Goal: Communication & Community: Connect with others

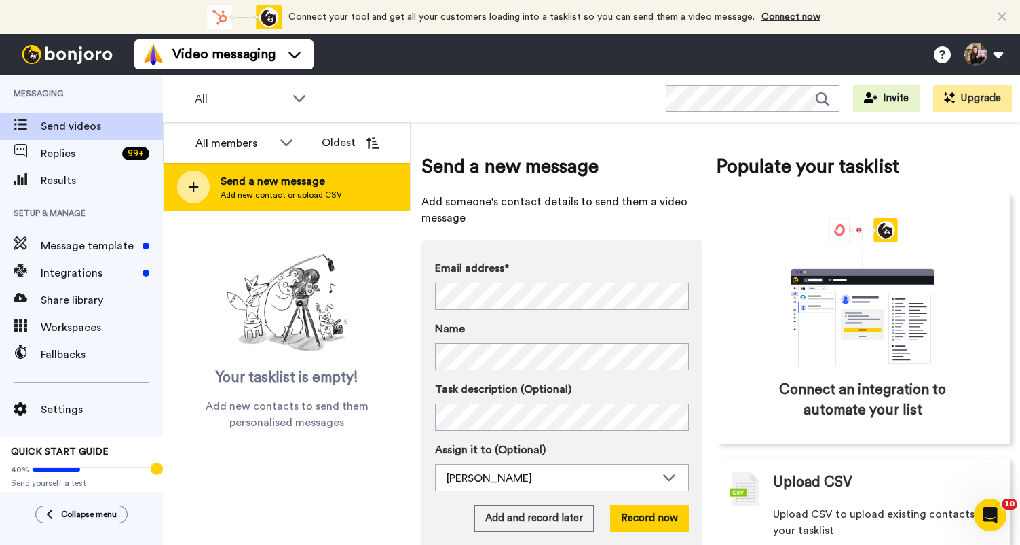
click at [377, 193] on div "Send a new message Add new contact or upload CSV" at bounding box center [287, 187] width 246 height 48
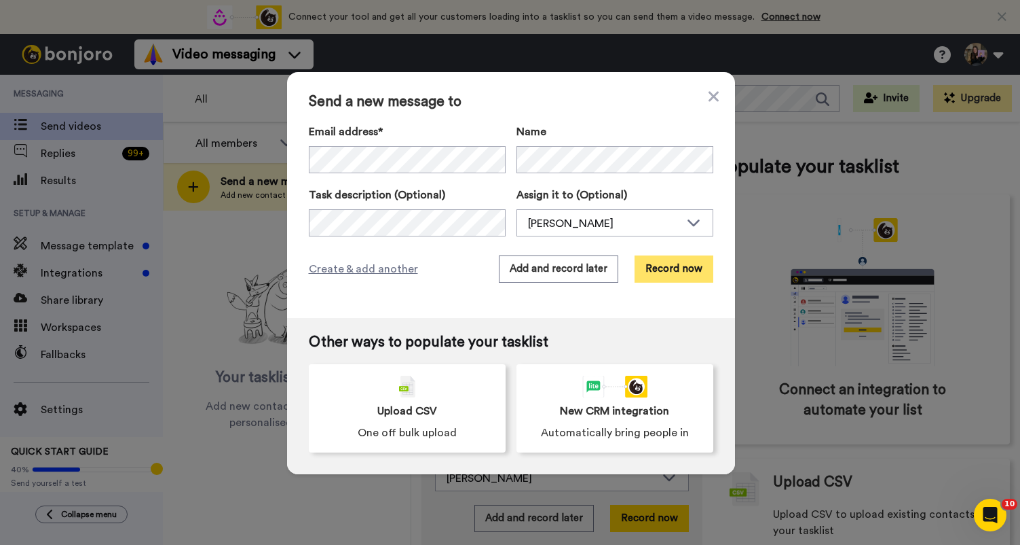
click at [656, 270] on button "Record now" at bounding box center [674, 268] width 79 height 27
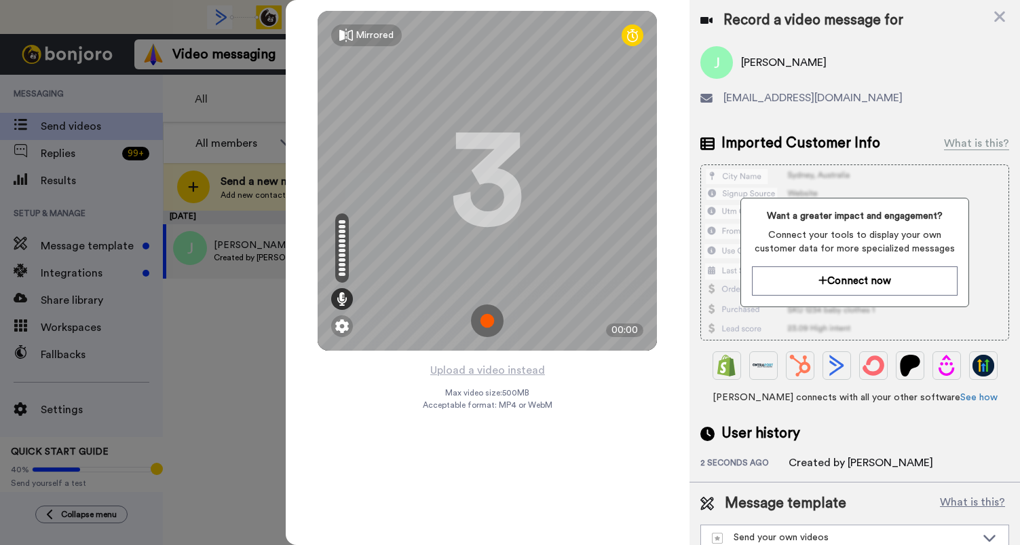
click at [490, 314] on img at bounding box center [487, 320] width 33 height 33
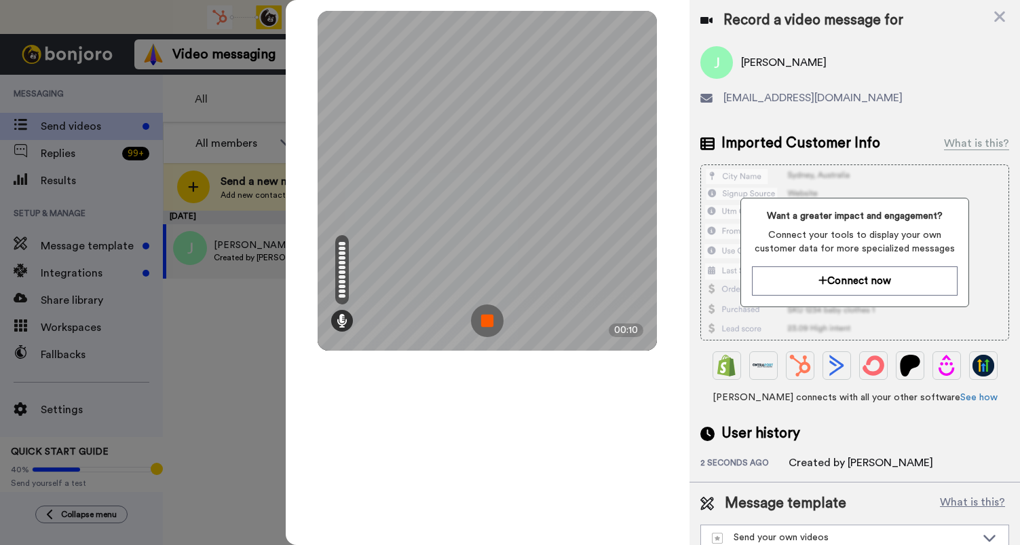
click at [490, 314] on img at bounding box center [487, 320] width 33 height 33
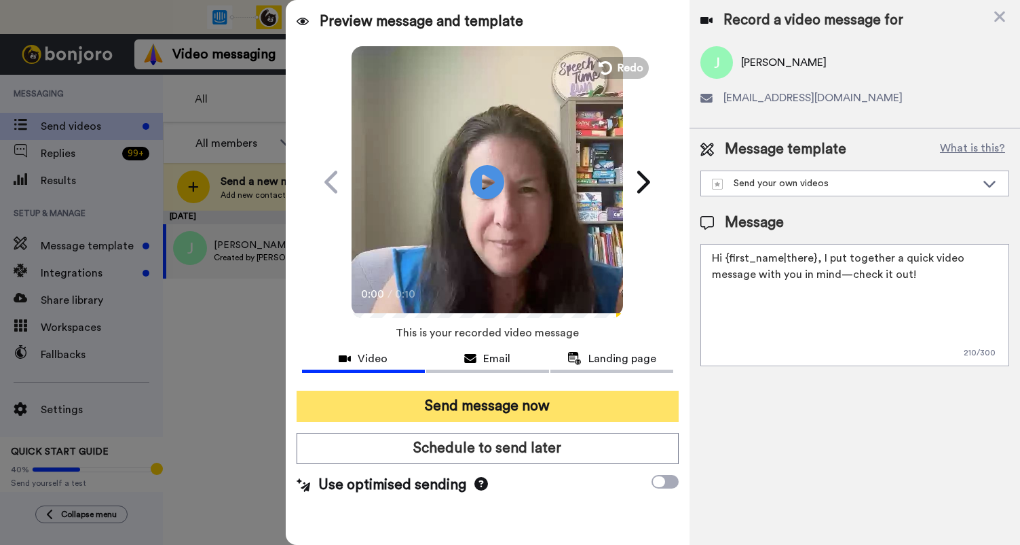
click at [554, 403] on button "Send message now" at bounding box center [488, 405] width 382 height 31
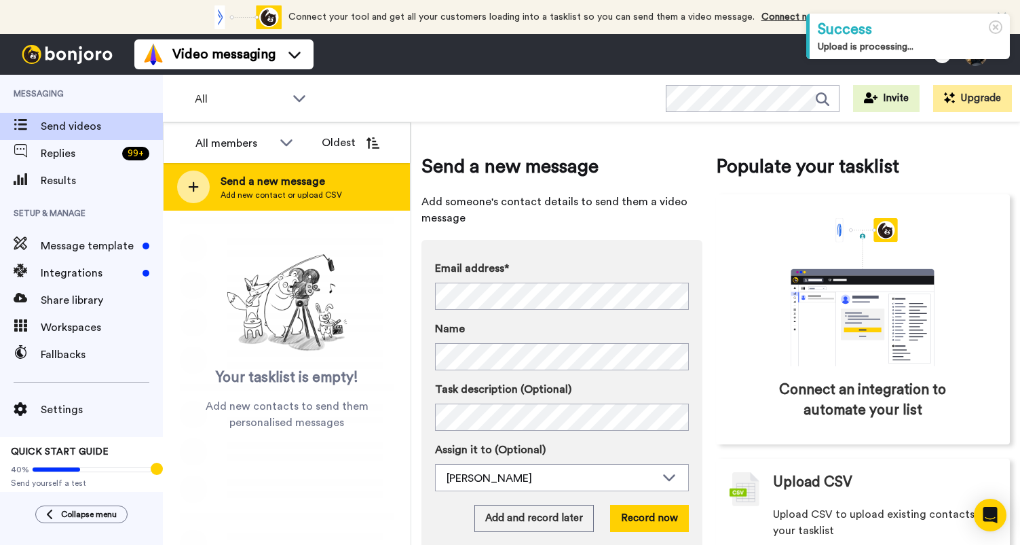
click at [242, 181] on span "Send a new message" at bounding box center [282, 181] width 122 height 16
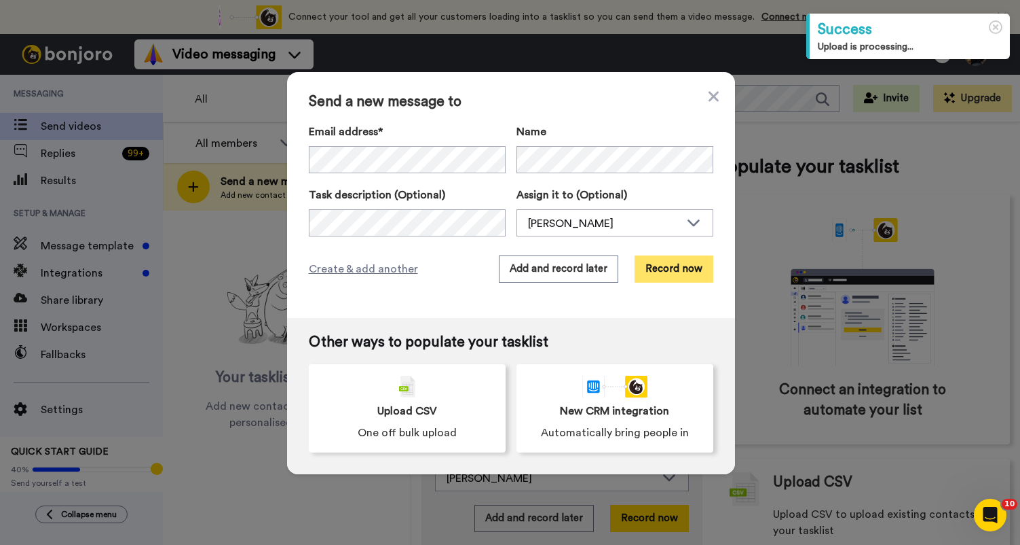
click at [682, 268] on button "Record now" at bounding box center [674, 268] width 79 height 27
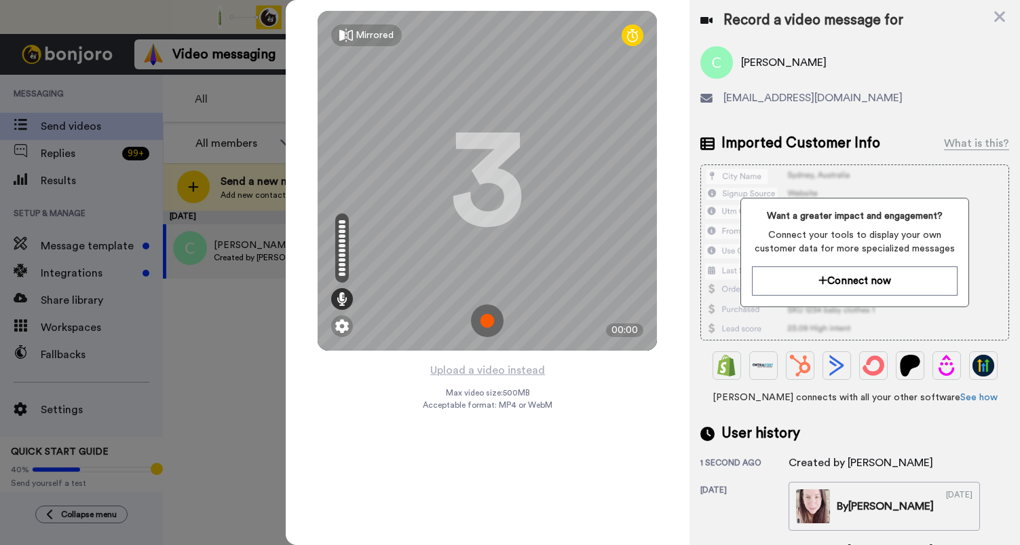
click at [498, 331] on img at bounding box center [487, 320] width 33 height 33
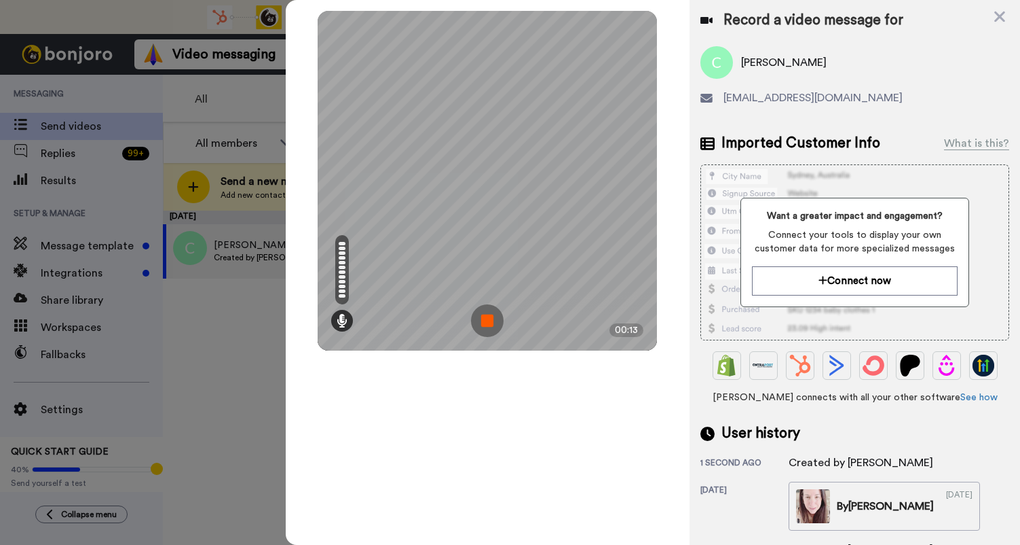
click at [497, 331] on img at bounding box center [487, 320] width 33 height 33
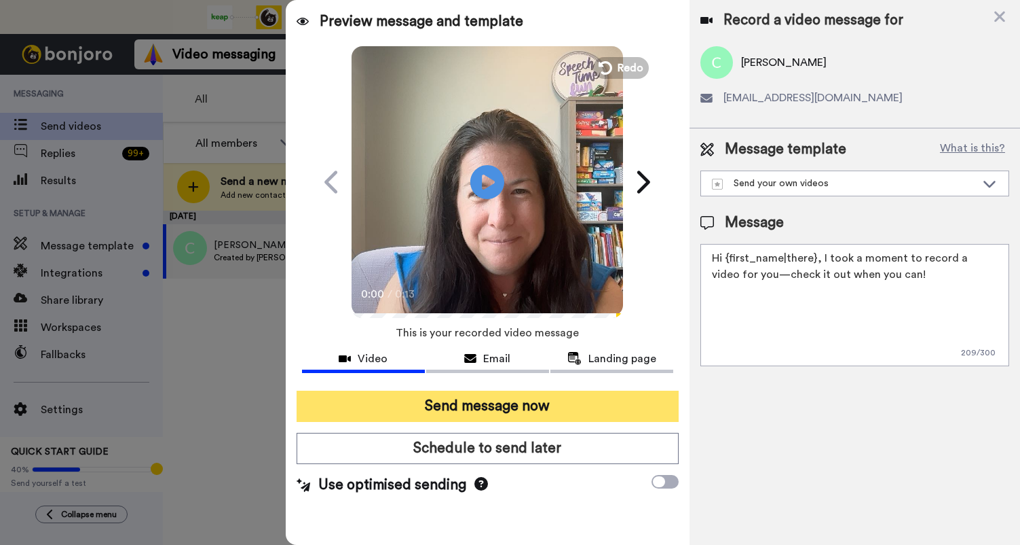
click at [472, 407] on button "Send message now" at bounding box center [488, 405] width 382 height 31
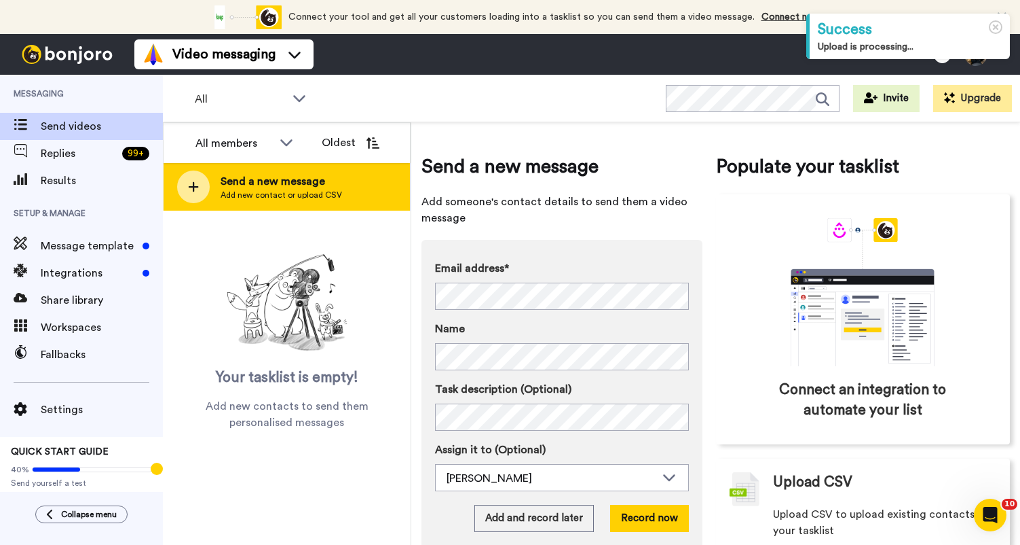
click at [316, 176] on span "Send a new message" at bounding box center [282, 181] width 122 height 16
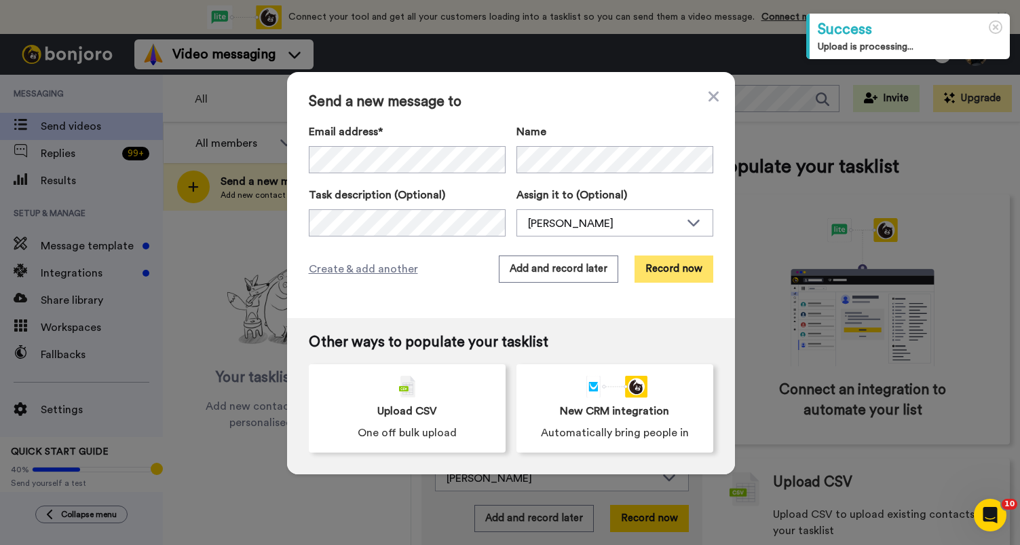
click at [699, 265] on button "Record now" at bounding box center [674, 268] width 79 height 27
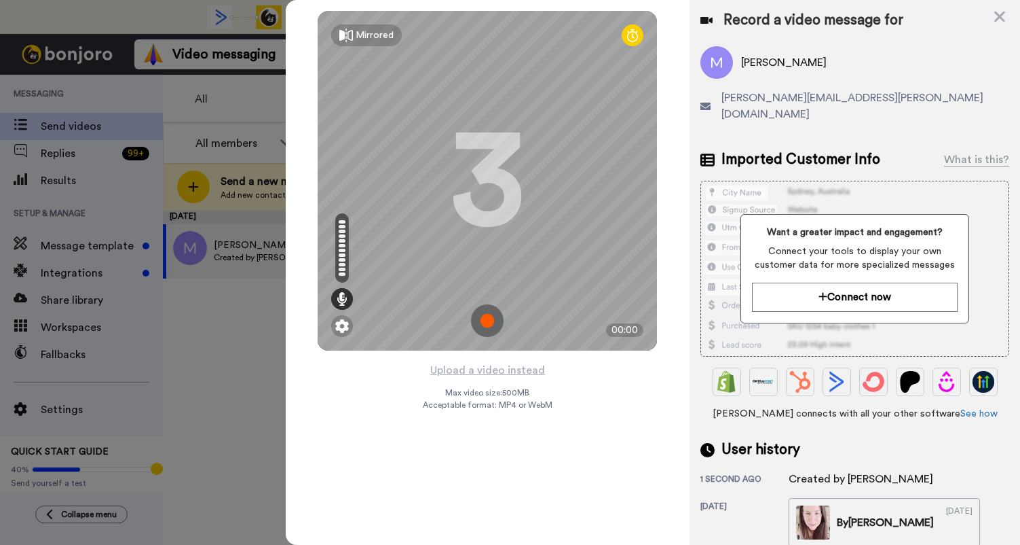
click at [488, 329] on img at bounding box center [487, 320] width 33 height 33
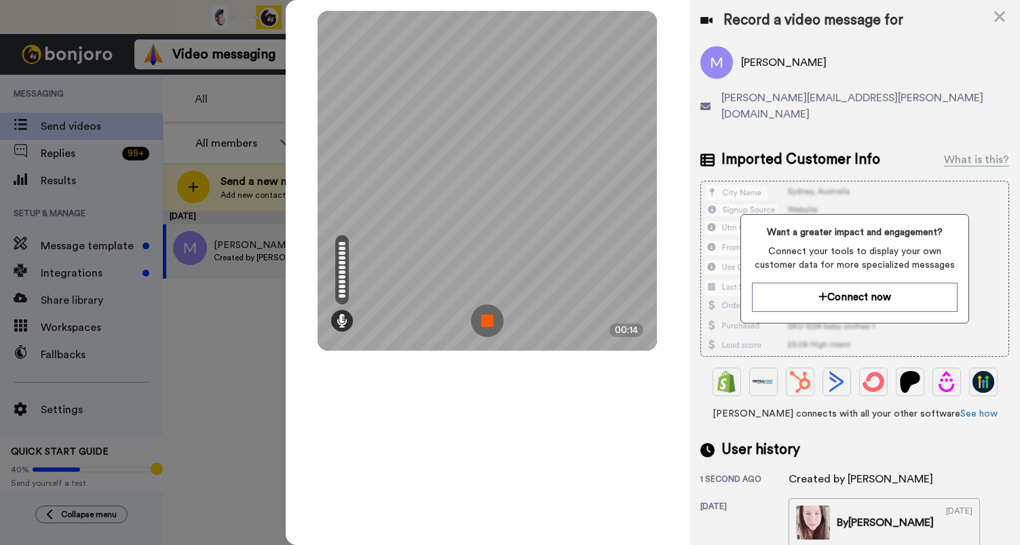
click at [488, 329] on img at bounding box center [487, 320] width 33 height 33
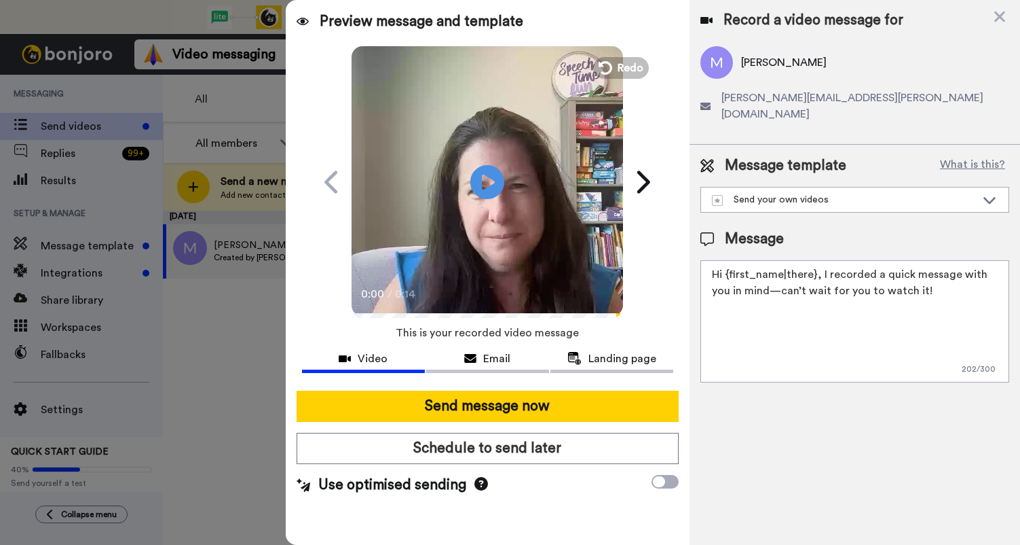
click at [499, 386] on div at bounding box center [487, 385] width 371 height 11
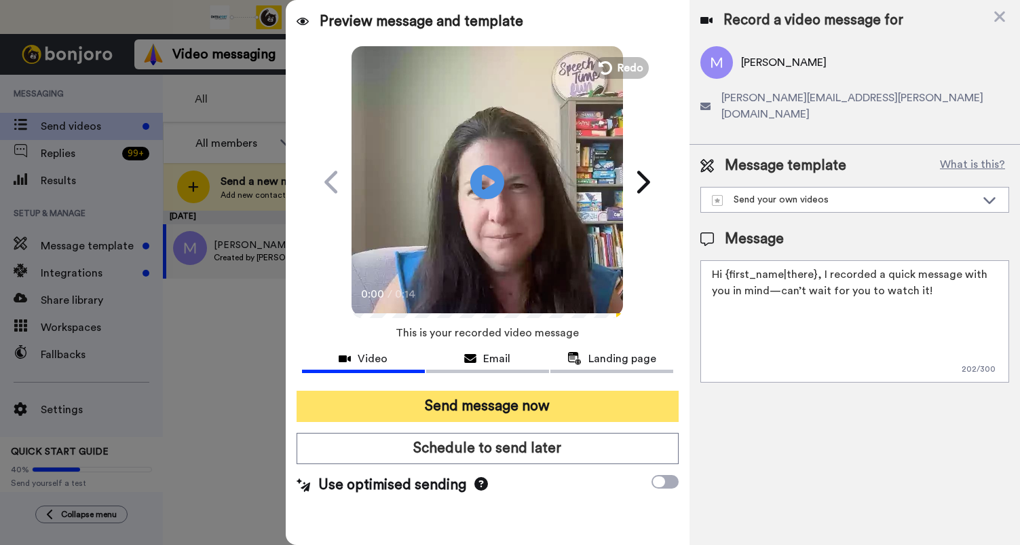
click at [499, 403] on button "Send message now" at bounding box center [488, 405] width 382 height 31
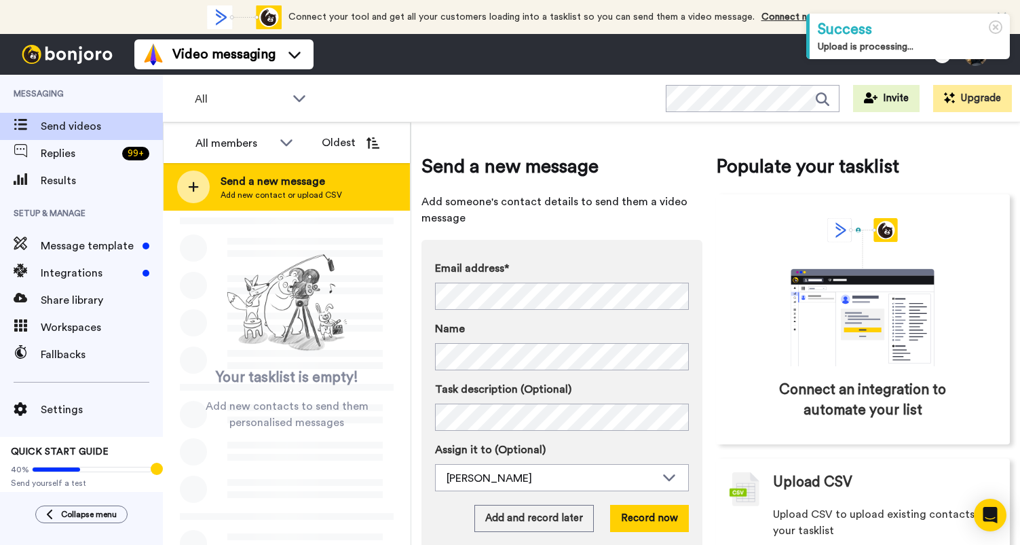
click at [310, 191] on span "Add new contact or upload CSV" at bounding box center [282, 194] width 122 height 11
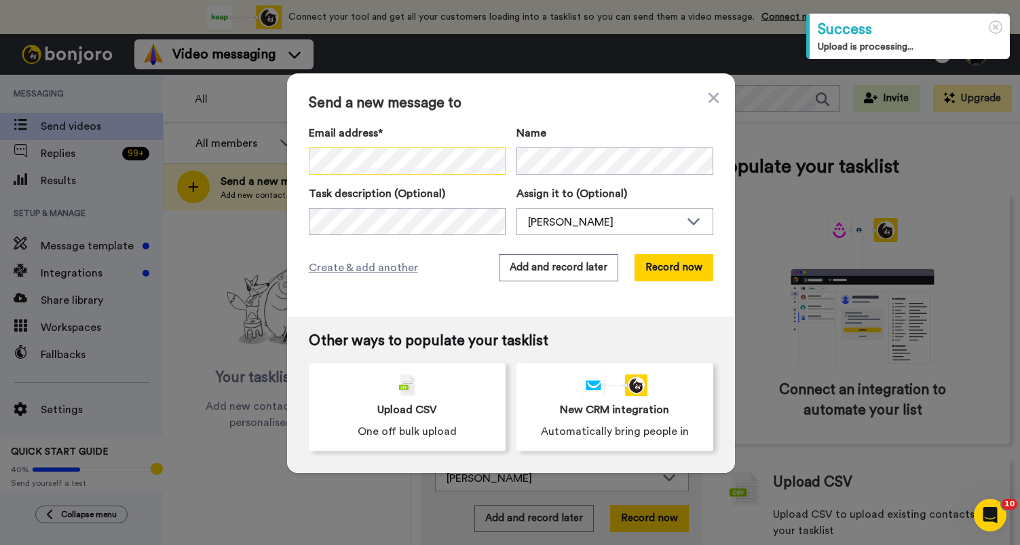
click at [299, 153] on div "Send a new message to Email address* Vanessa <vanessa0983@gmail.com> Madissen <…" at bounding box center [511, 194] width 448 height 243
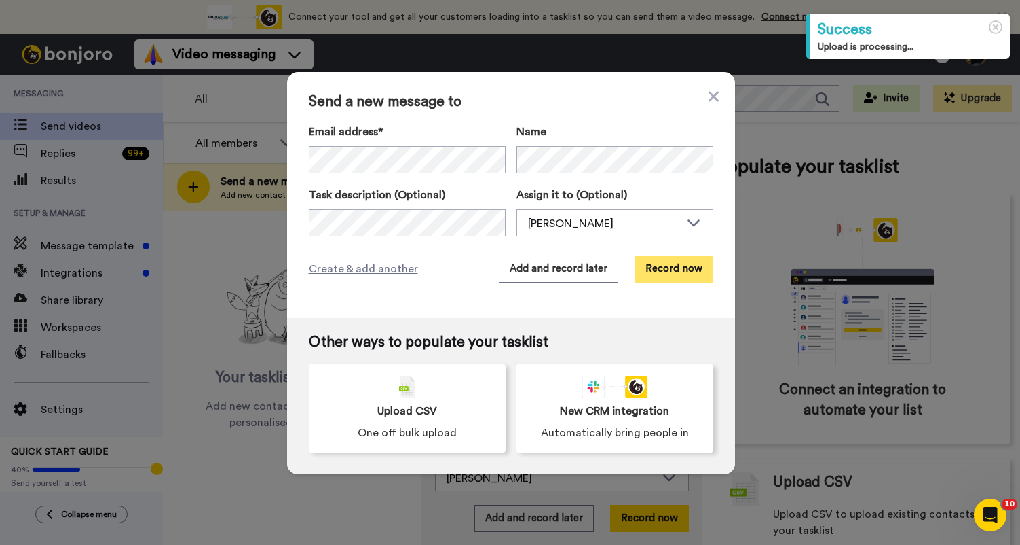
click at [682, 272] on button "Record now" at bounding box center [674, 268] width 79 height 27
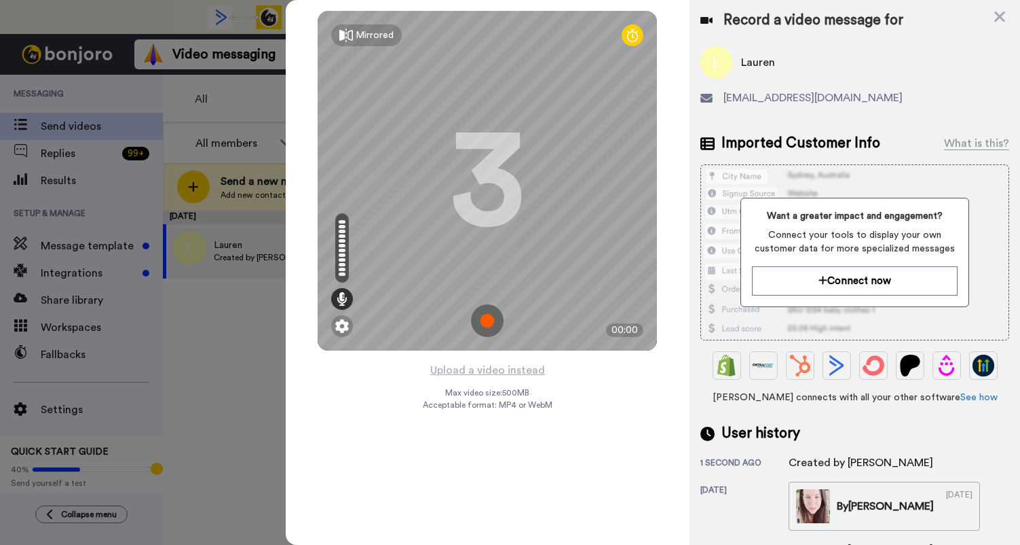
click at [486, 316] on img at bounding box center [487, 320] width 33 height 33
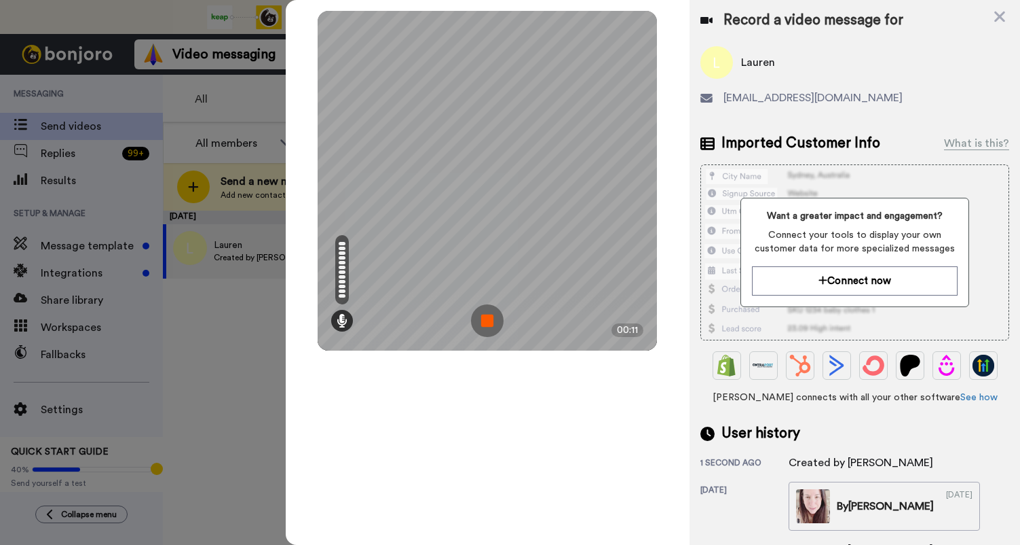
click at [486, 316] on img at bounding box center [487, 320] width 33 height 33
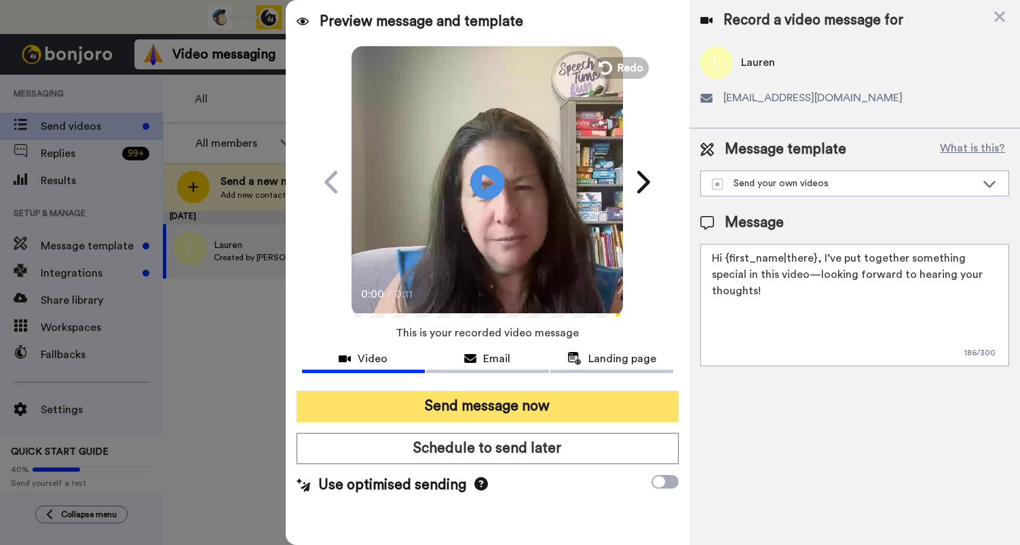
click at [529, 411] on button "Send message now" at bounding box center [488, 405] width 382 height 31
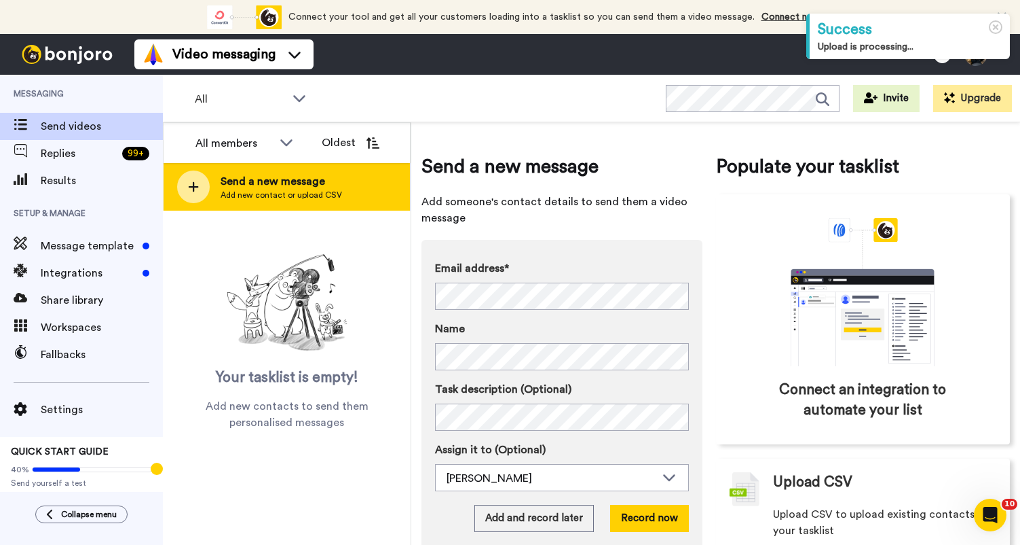
click at [289, 172] on div "Send a new message Add new contact or upload CSV" at bounding box center [287, 187] width 246 height 48
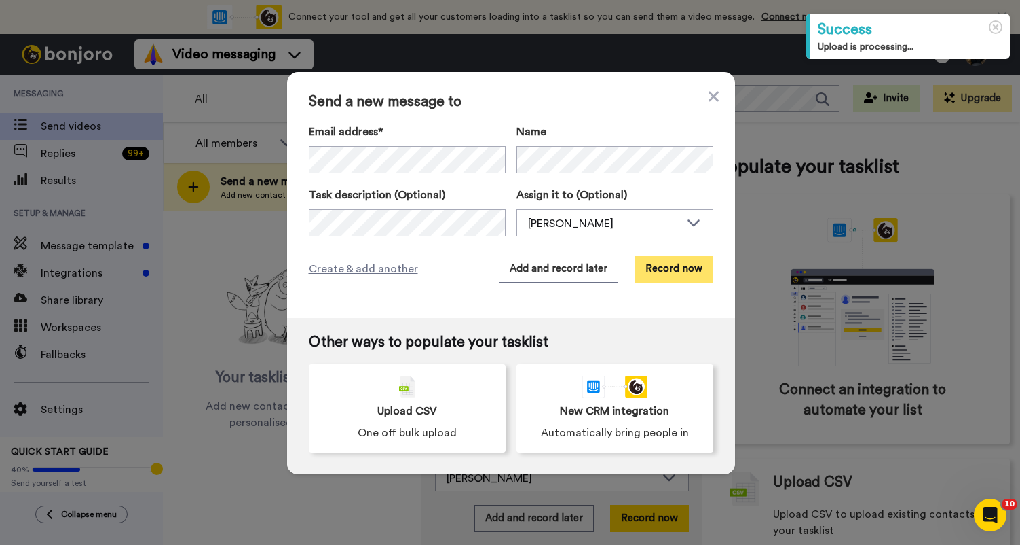
click at [659, 261] on button "Record now" at bounding box center [674, 268] width 79 height 27
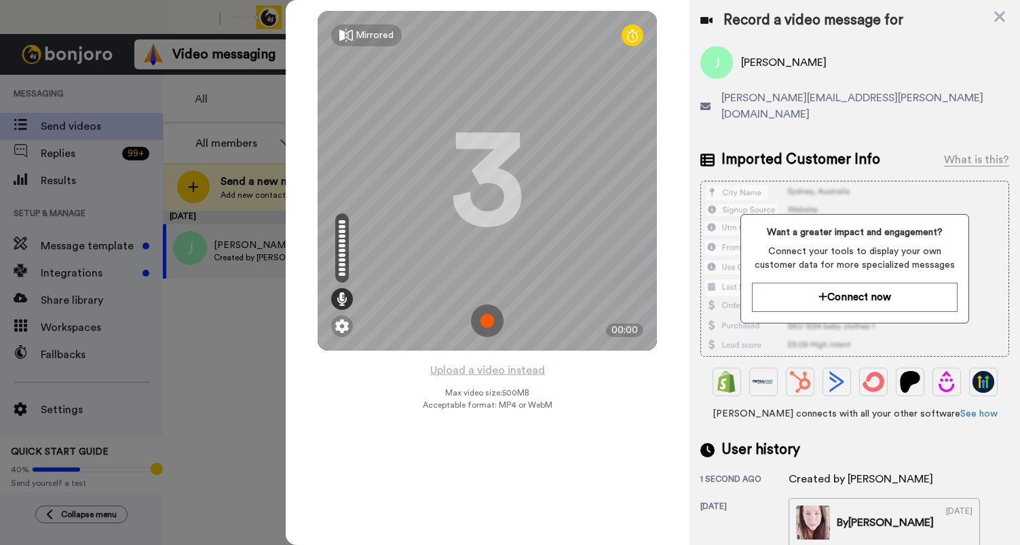
click at [494, 320] on img at bounding box center [487, 320] width 33 height 33
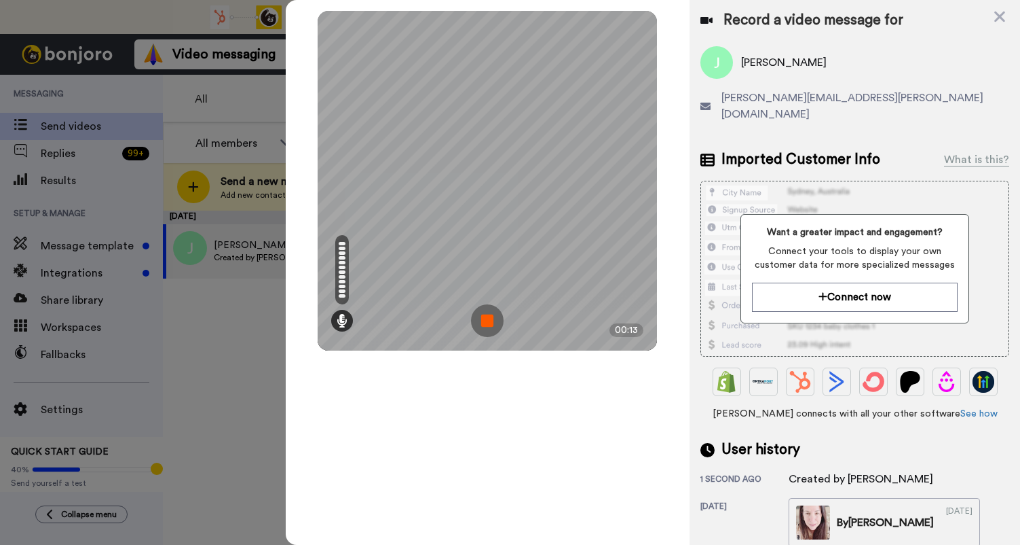
click at [494, 320] on img at bounding box center [487, 320] width 33 height 33
